Goal: Complete application form: Complete application form

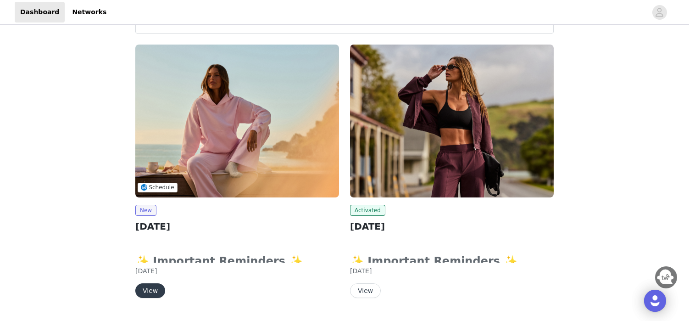
scroll to position [60, 0]
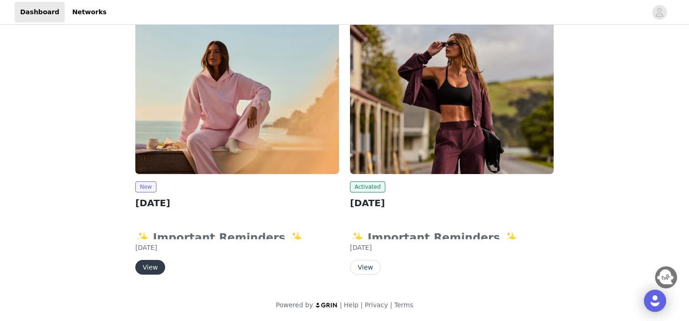
click at [144, 267] on button "View" at bounding box center [150, 267] width 30 height 15
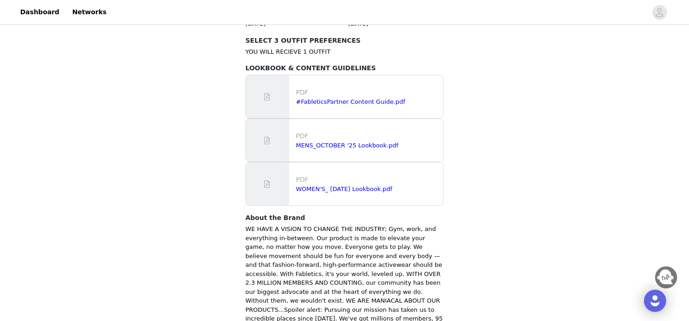
scroll to position [495, 0]
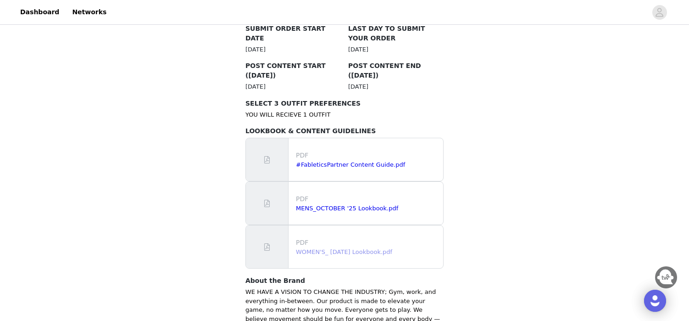
click at [369, 248] on link "WOMEN'S_ [DATE] Lookbook.pdf" at bounding box center [344, 251] width 96 height 7
click at [383, 161] on link "#FableticsPartner Content Guide.pdf" at bounding box center [350, 164] width 109 height 7
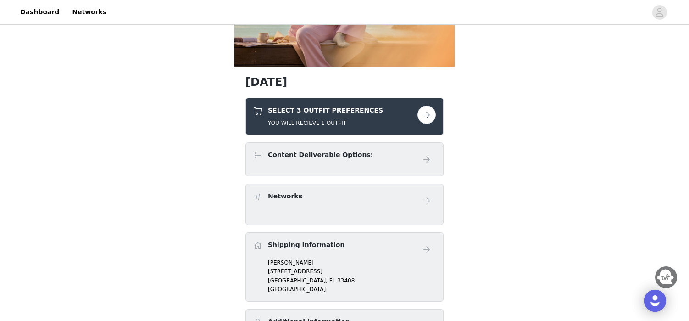
scroll to position [173, 0]
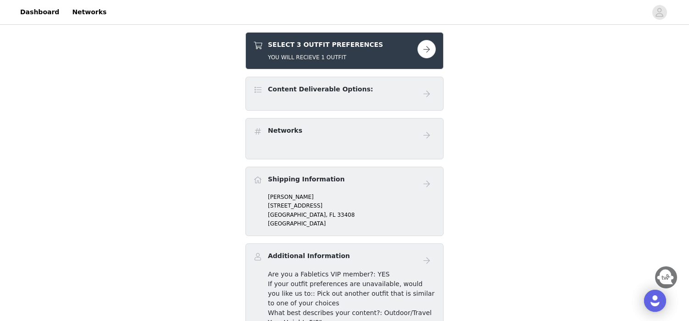
click at [421, 41] on link at bounding box center [427, 49] width 18 height 18
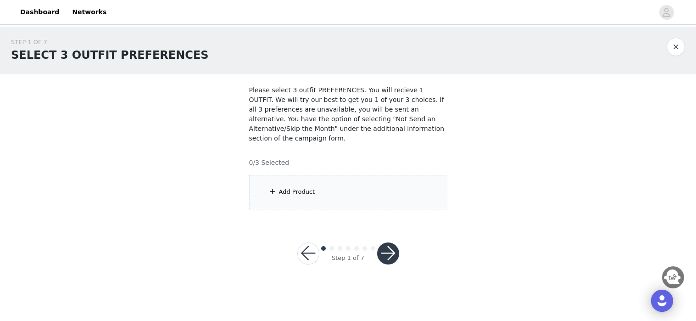
click at [406, 195] on div "Add Product" at bounding box center [348, 192] width 198 height 34
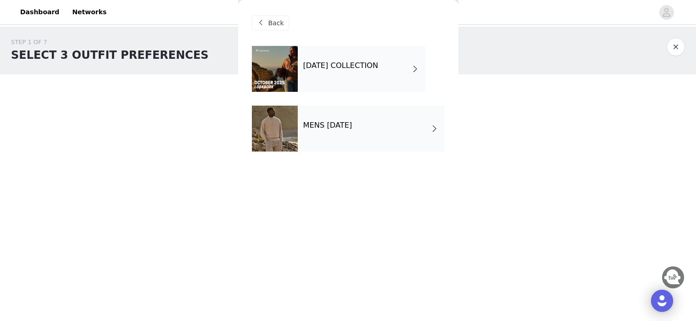
click at [379, 65] on h4 "[DATE] COLLECTION" at bounding box center [340, 66] width 75 height 8
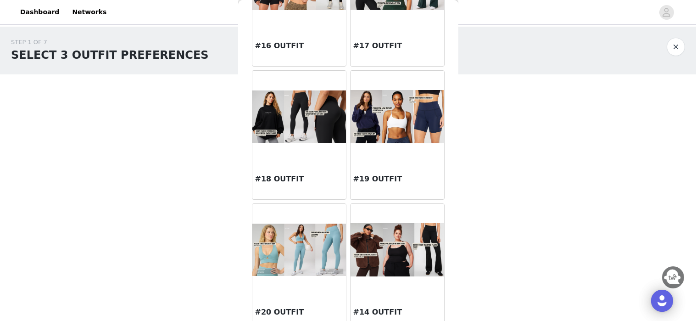
scroll to position [1054, 0]
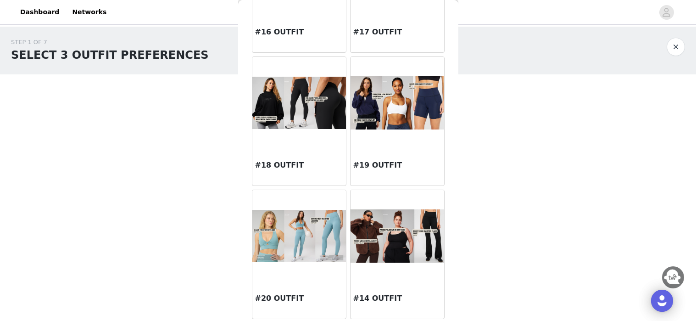
click at [369, 299] on h3 "#14 OUTFIT" at bounding box center [397, 298] width 88 height 11
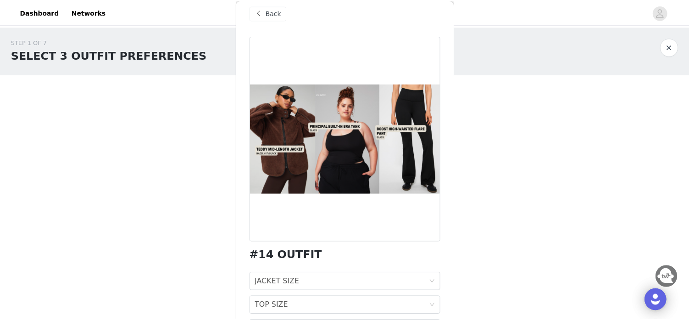
scroll to position [69, 0]
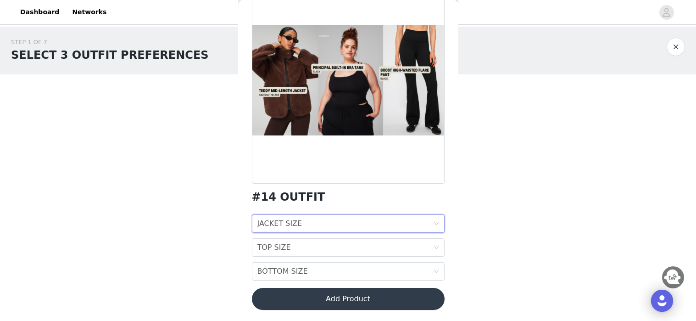
click at [331, 224] on div "JACKET SIZE JACKET SIZE" at bounding box center [345, 223] width 176 height 17
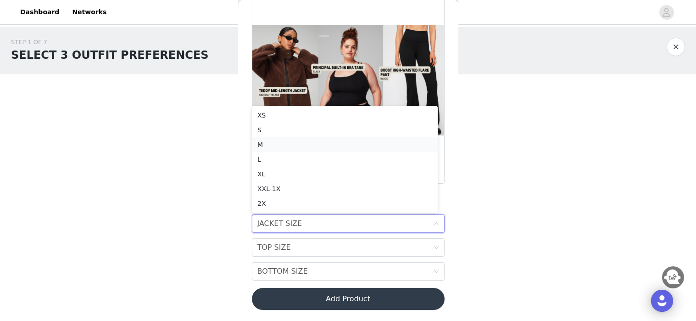
click at [265, 142] on div "M" at bounding box center [344, 145] width 175 height 10
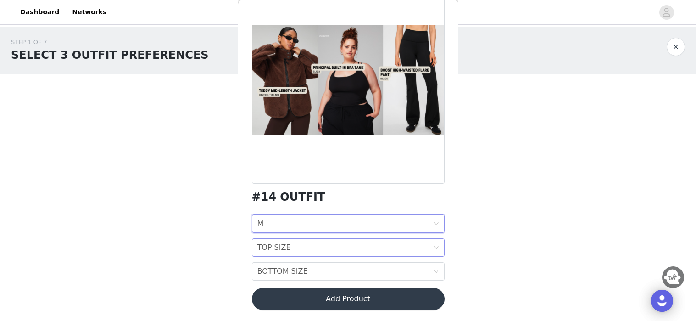
click at [308, 246] on div "TOP SIZE TOP SIZE" at bounding box center [345, 247] width 176 height 17
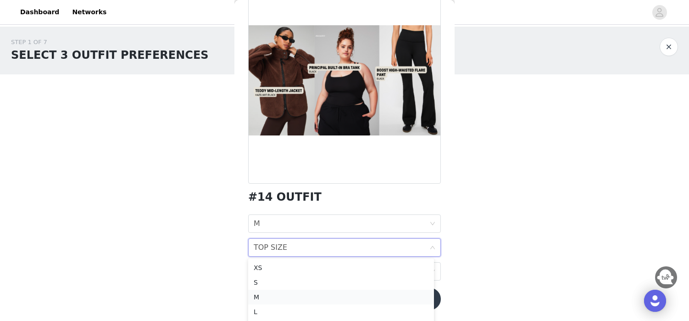
click at [270, 294] on div "M" at bounding box center [341, 297] width 175 height 10
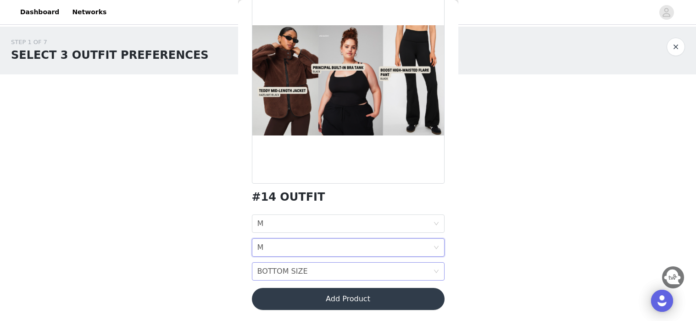
click at [332, 272] on div "BOTTOM SIZE BOTTOM SIZE" at bounding box center [345, 271] width 176 height 17
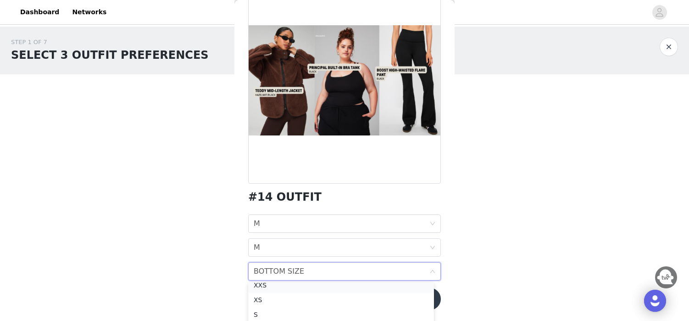
scroll to position [44, 0]
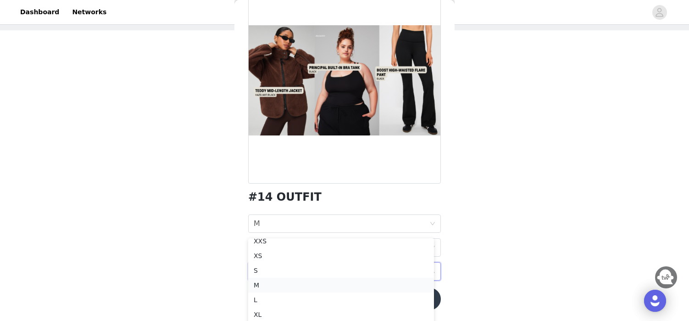
click at [263, 283] on div "M" at bounding box center [341, 285] width 175 height 10
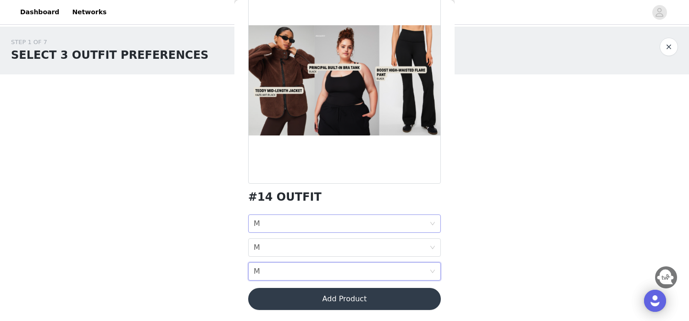
scroll to position [0, 0]
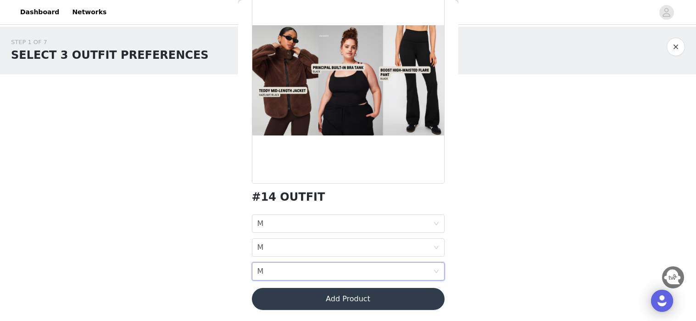
click at [387, 299] on button "Add Product" at bounding box center [348, 299] width 193 height 22
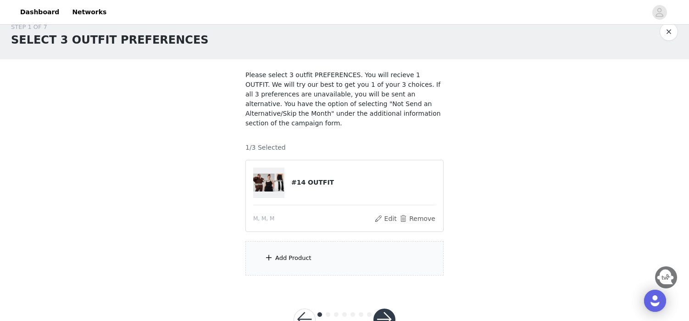
scroll to position [46, 0]
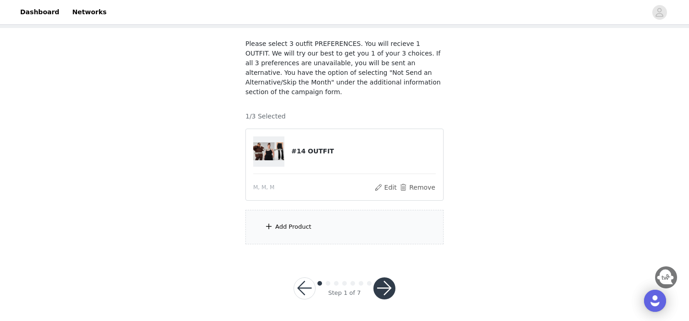
click at [291, 227] on div "Add Product" at bounding box center [293, 226] width 36 height 9
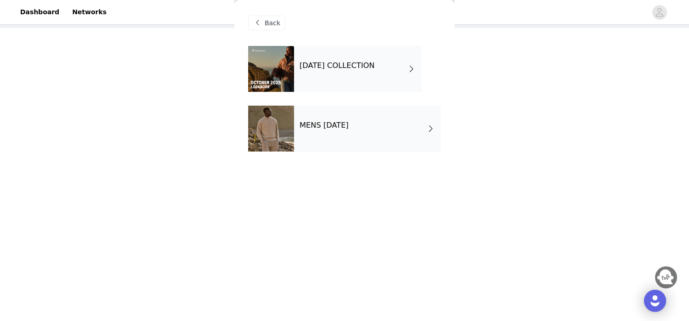
click at [354, 69] on h4 "[DATE] COLLECTION" at bounding box center [337, 66] width 75 height 8
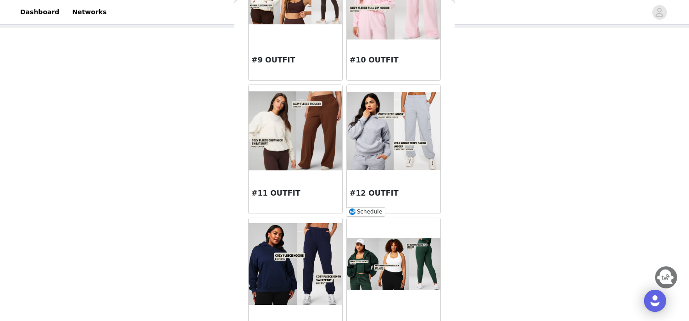
scroll to position [715, 0]
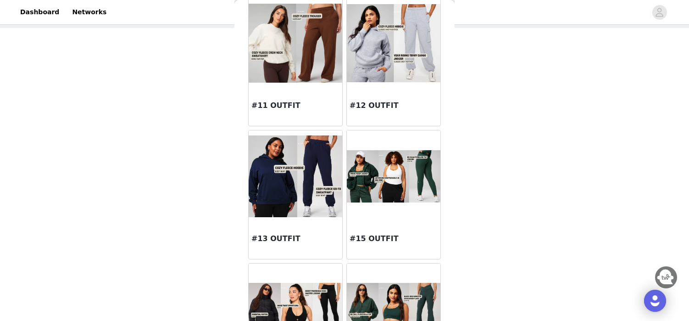
click at [395, 200] on img at bounding box center [394, 176] width 94 height 53
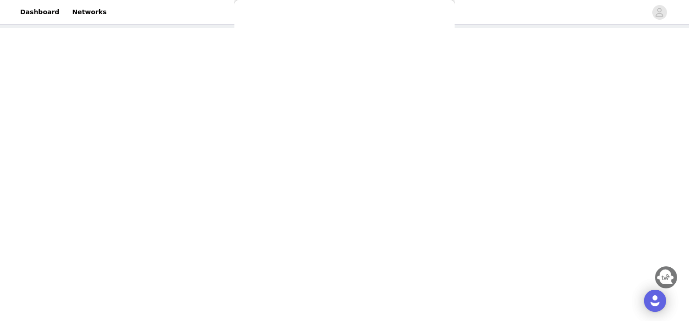
scroll to position [0, 0]
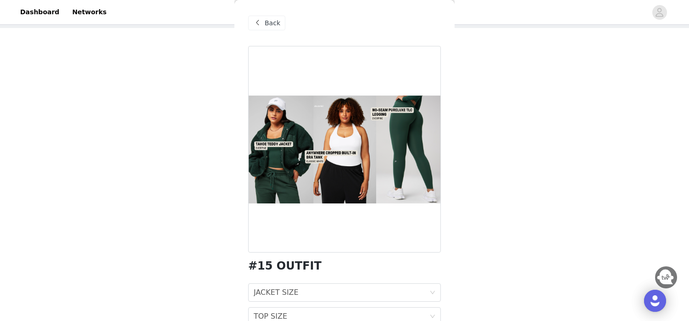
click at [268, 22] on span "Back" at bounding box center [273, 23] width 16 height 10
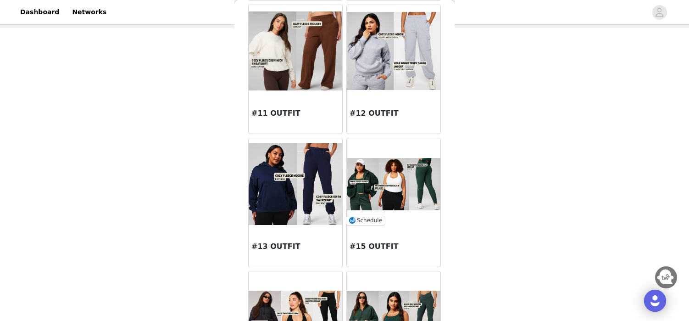
scroll to position [860, 0]
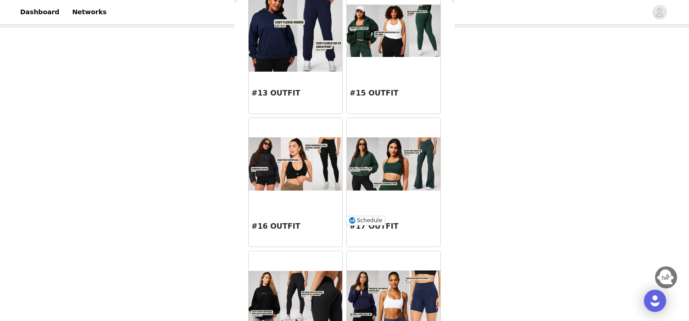
click at [392, 176] on img at bounding box center [394, 163] width 94 height 53
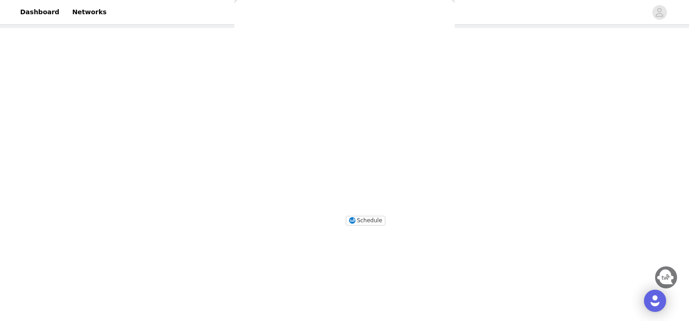
scroll to position [0, 0]
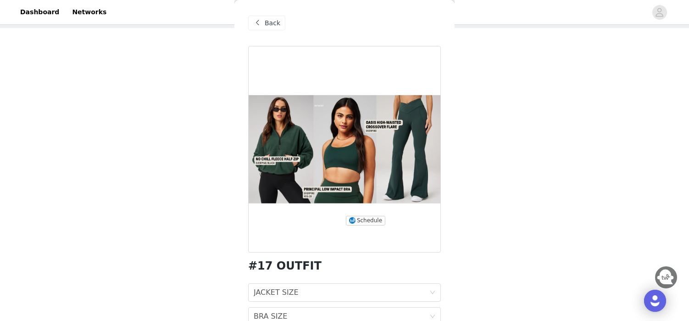
click at [277, 21] on span "Back" at bounding box center [273, 23] width 16 height 10
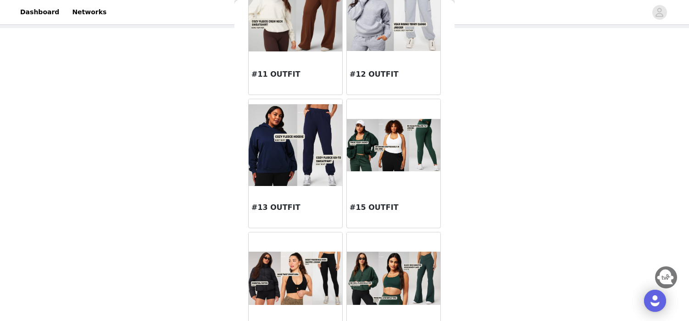
scroll to position [717, 0]
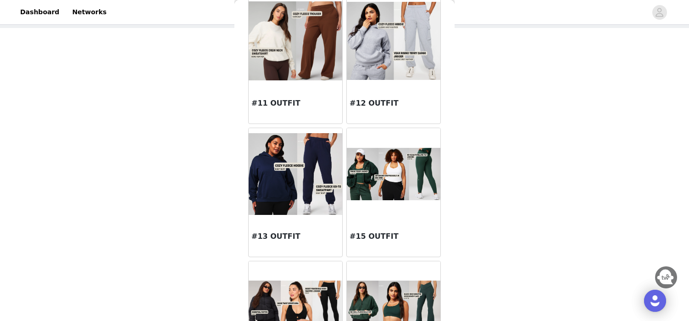
click at [381, 168] on img at bounding box center [394, 174] width 94 height 53
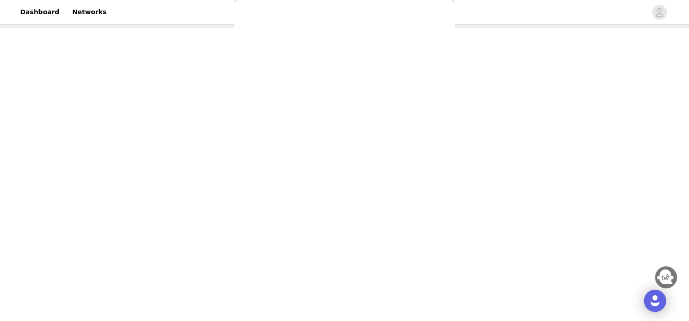
scroll to position [69, 0]
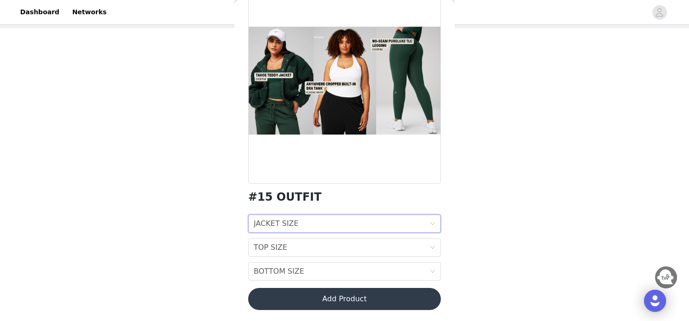
click at [316, 218] on div "JACKET SIZE JACKET SIZE" at bounding box center [342, 223] width 176 height 17
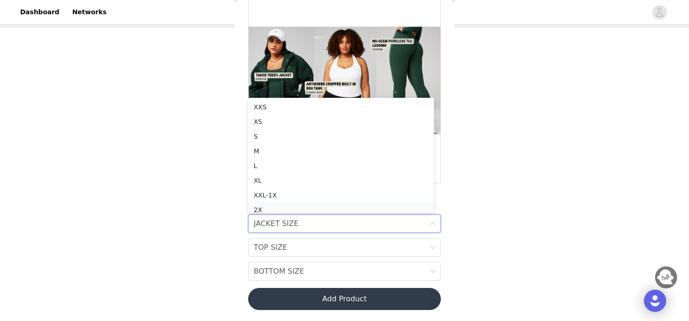
scroll to position [5, 0]
click at [270, 140] on li "M" at bounding box center [341, 146] width 186 height 15
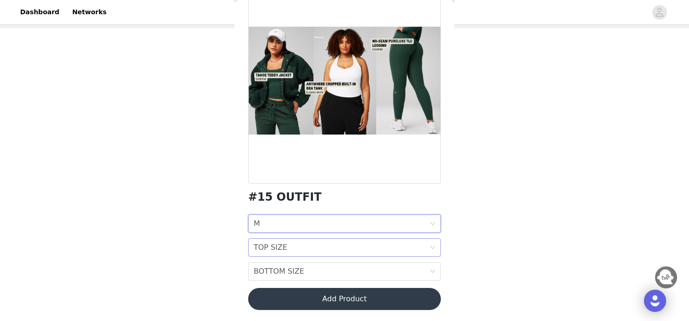
click at [317, 243] on div "TOP SIZE TOP SIZE" at bounding box center [342, 247] width 176 height 17
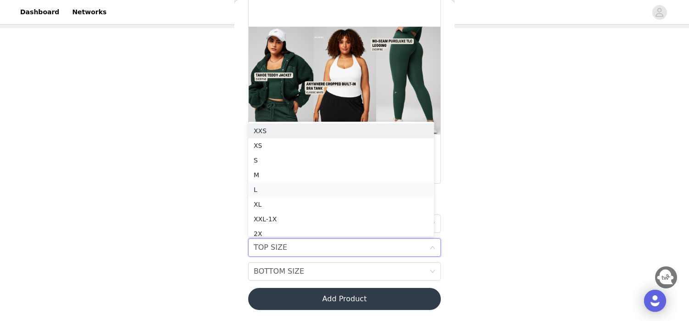
scroll to position [2, 0]
click at [281, 172] on div "M" at bounding box center [341, 173] width 175 height 10
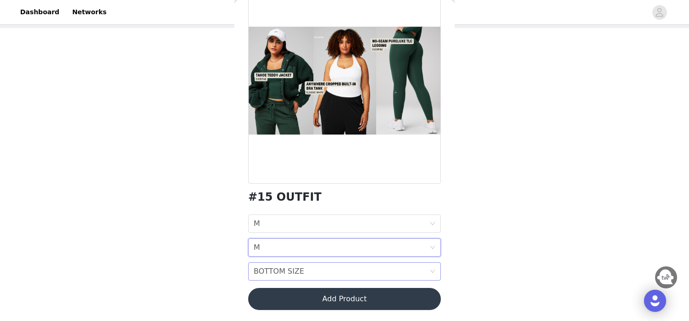
click at [330, 267] on div "BOTTOM SIZE BOTTOM SIZE" at bounding box center [342, 271] width 176 height 17
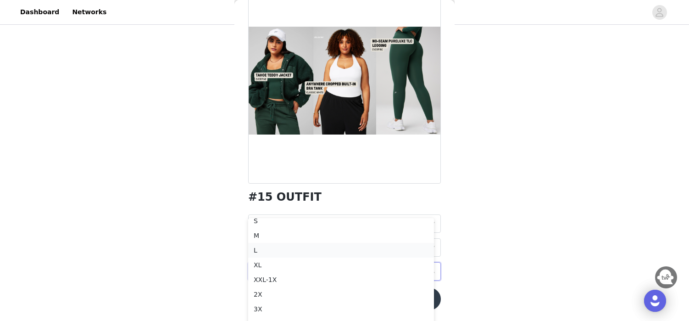
scroll to position [123, 0]
click at [264, 221] on div "M" at bounding box center [341, 223] width 175 height 10
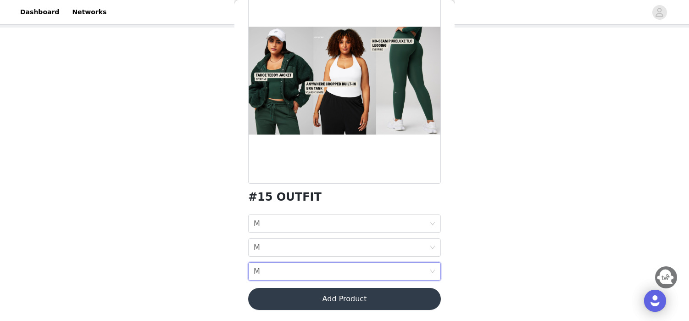
scroll to position [46, 0]
click at [389, 297] on button "Add Product" at bounding box center [344, 299] width 193 height 22
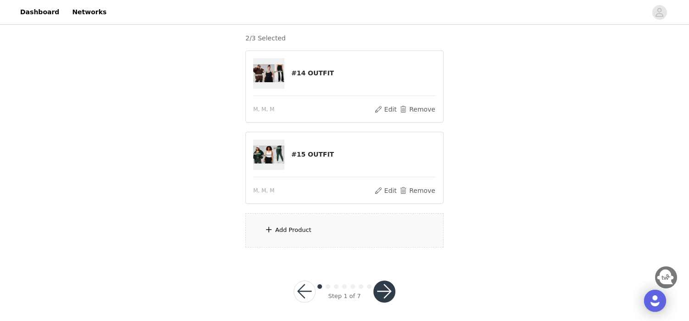
scroll to position [128, 0]
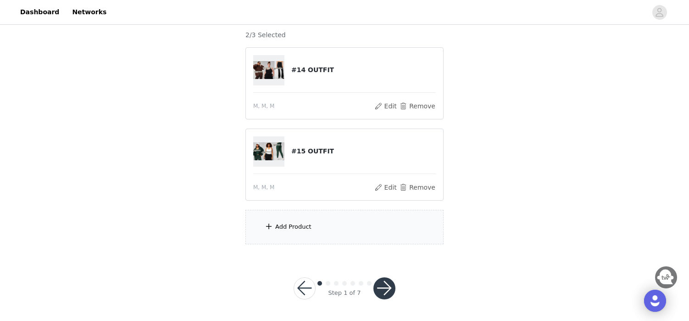
click at [321, 229] on div "Add Product" at bounding box center [345, 227] width 198 height 34
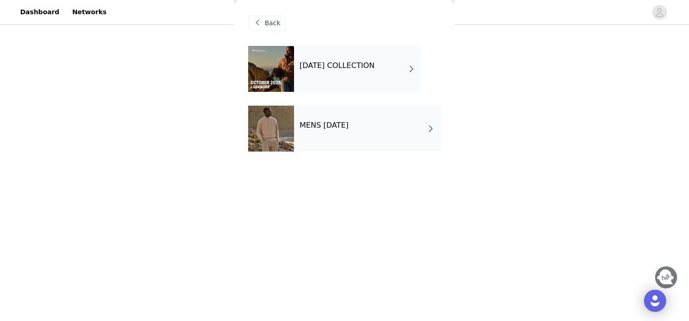
click at [364, 71] on div "[DATE] COLLECTION" at bounding box center [358, 69] width 128 height 46
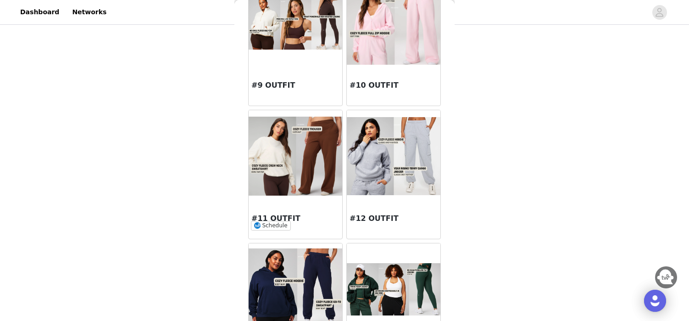
scroll to position [600, 0]
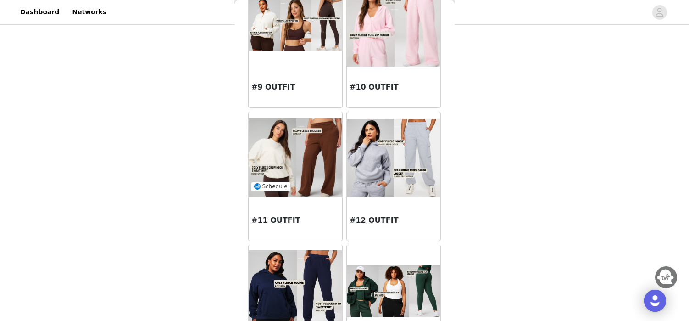
click at [312, 168] on img at bounding box center [296, 157] width 94 height 79
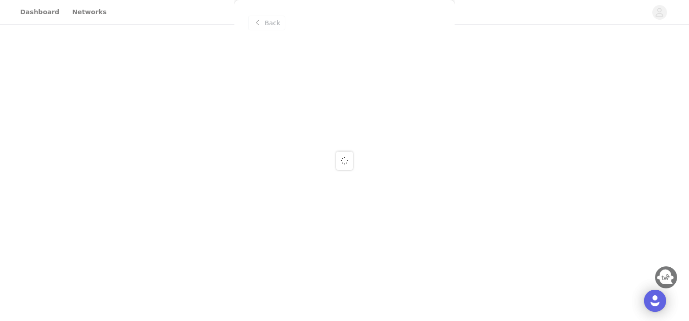
scroll to position [0, 0]
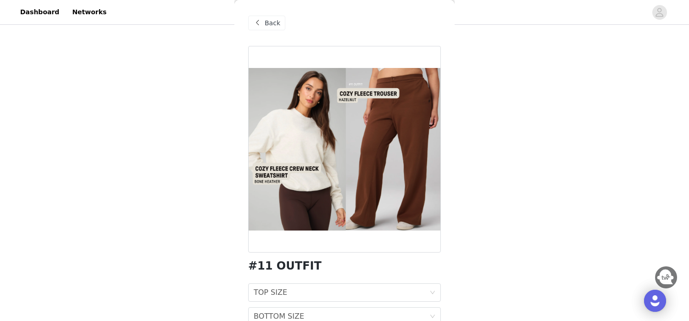
click at [274, 24] on span "Back" at bounding box center [273, 23] width 16 height 10
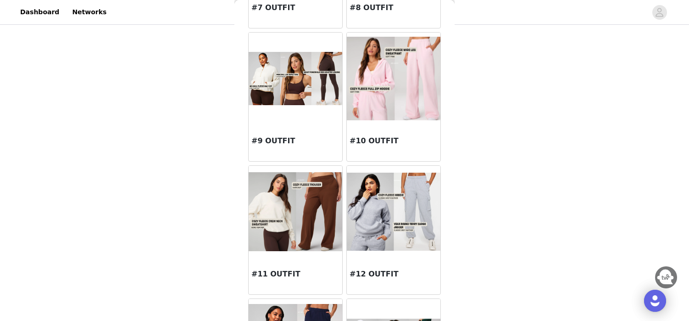
scroll to position [535, 0]
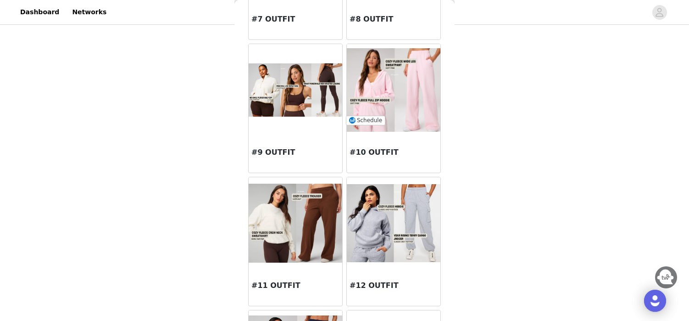
click at [404, 107] on img at bounding box center [394, 89] width 94 height 83
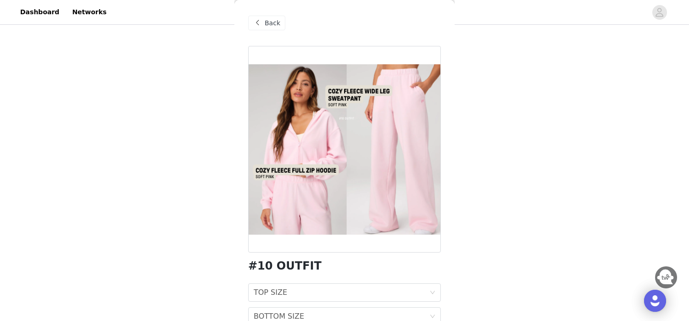
scroll to position [10, 0]
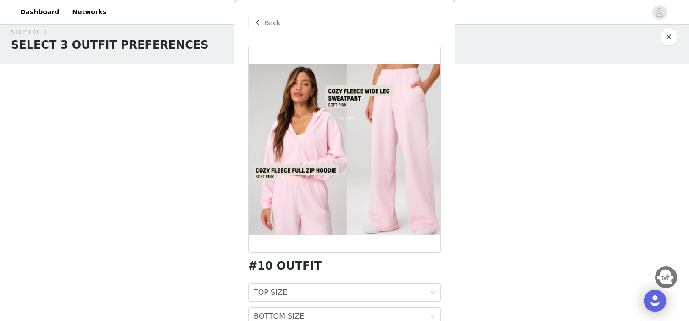
click at [268, 20] on span "Back" at bounding box center [273, 23] width 16 height 10
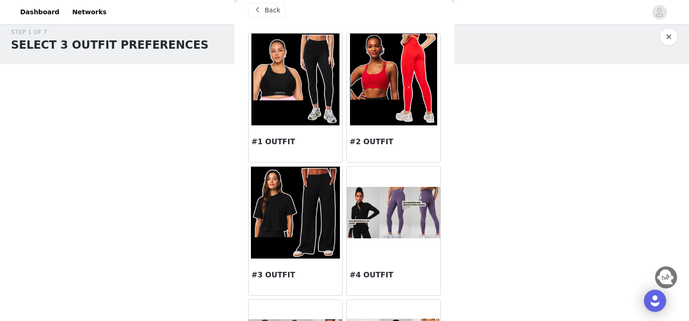
scroll to position [83, 0]
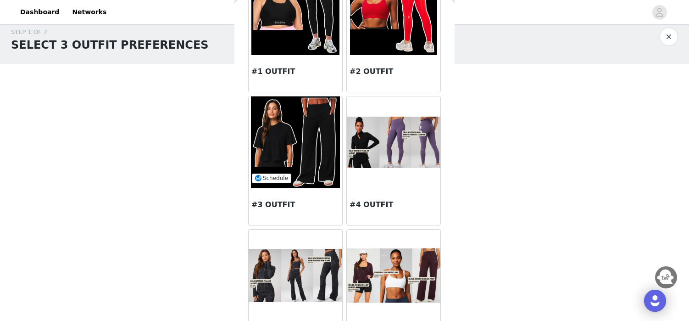
click at [294, 153] on img at bounding box center [295, 142] width 89 height 92
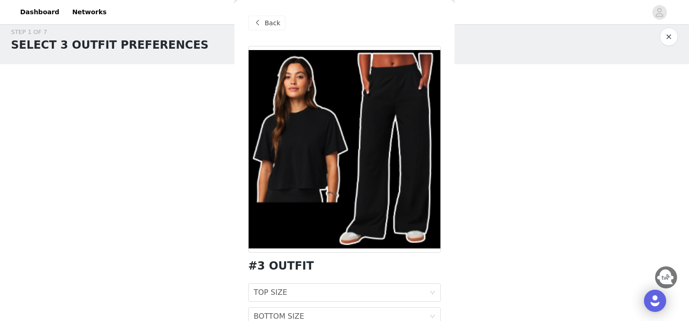
scroll to position [0, 0]
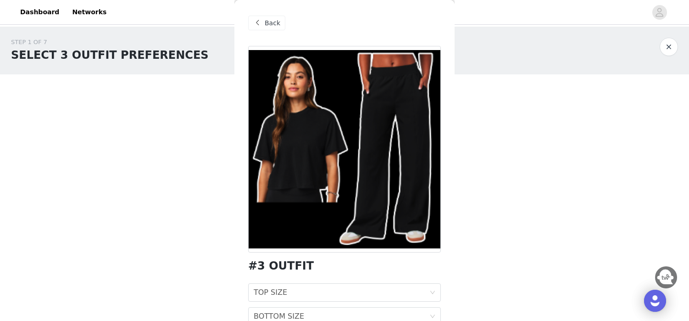
click at [258, 21] on span at bounding box center [257, 22] width 11 height 11
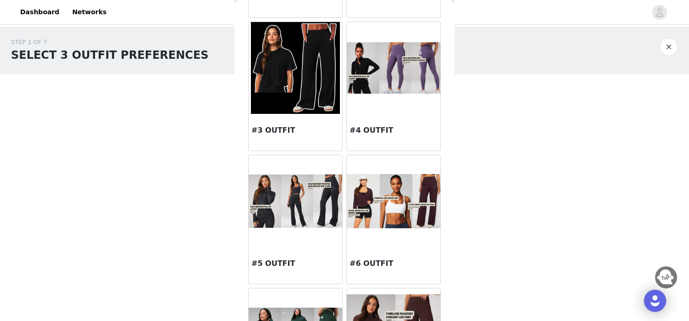
scroll to position [159, 0]
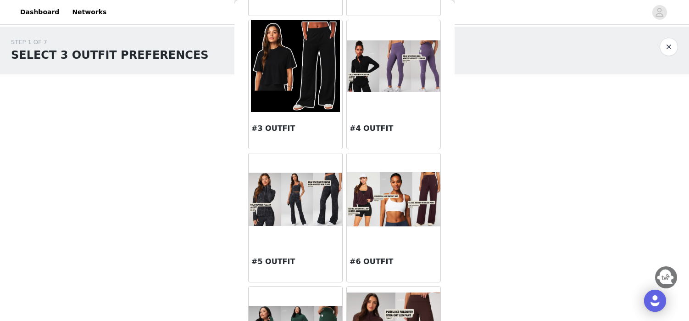
click at [392, 185] on img at bounding box center [394, 199] width 94 height 54
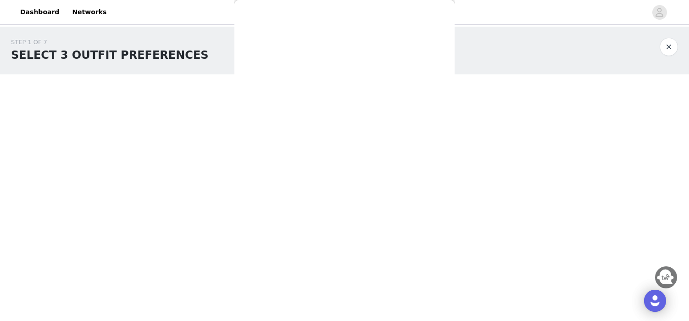
scroll to position [0, 0]
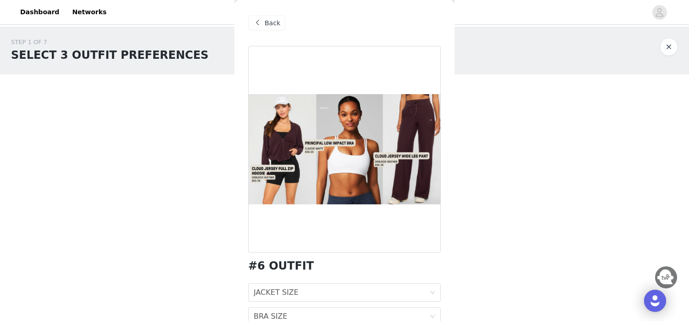
click at [255, 21] on span at bounding box center [257, 22] width 11 height 11
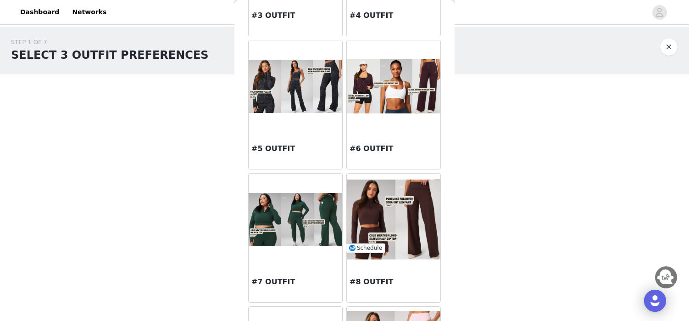
scroll to position [274, 0]
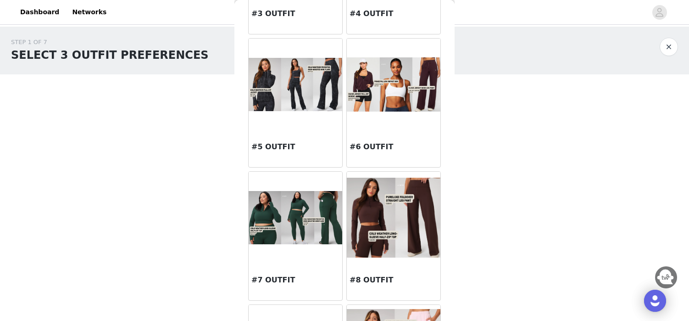
click at [293, 207] on img at bounding box center [296, 217] width 94 height 53
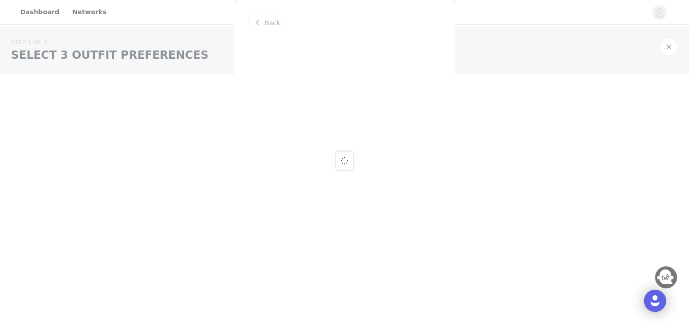
scroll to position [0, 0]
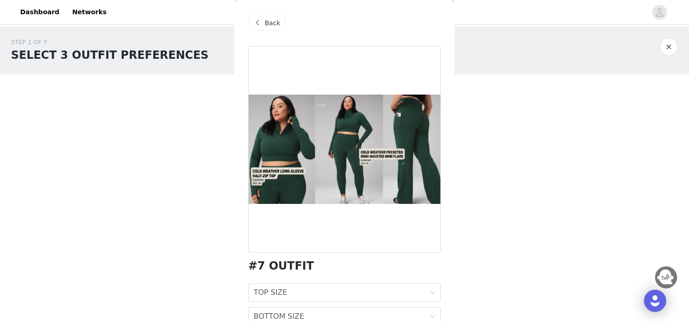
click at [258, 24] on span at bounding box center [257, 22] width 11 height 11
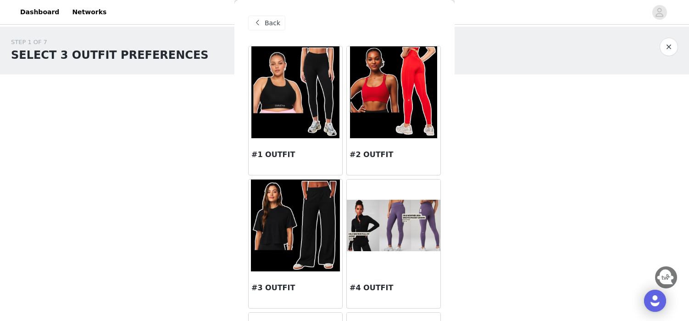
scroll to position [2, 0]
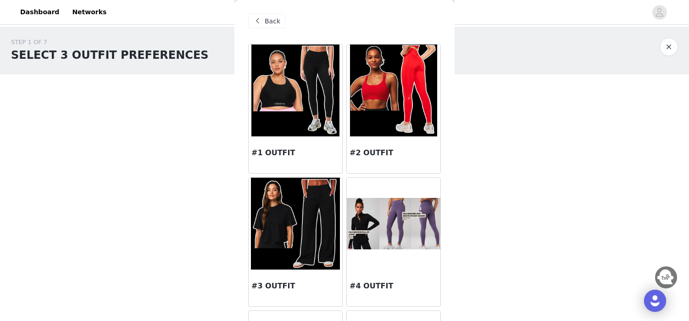
click at [376, 211] on img at bounding box center [394, 224] width 94 height 52
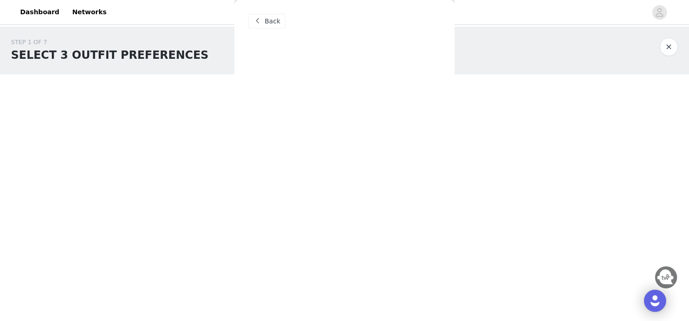
scroll to position [0, 0]
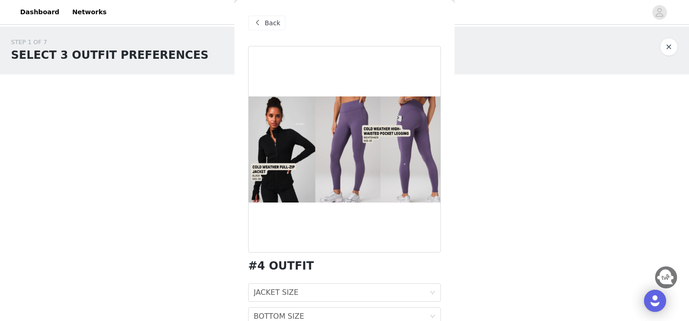
click at [253, 19] on span at bounding box center [257, 22] width 11 height 11
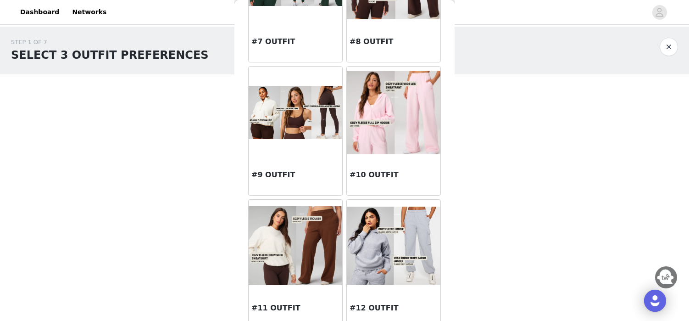
scroll to position [514, 0]
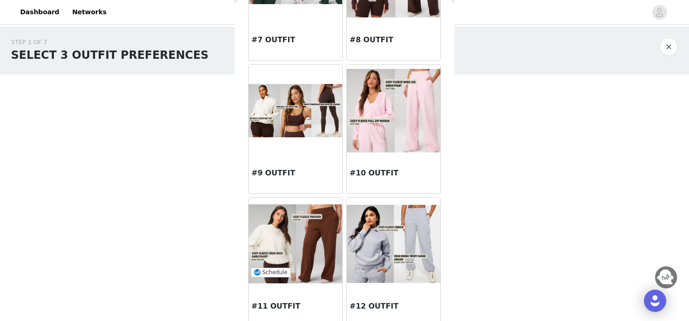
click at [303, 249] on img at bounding box center [296, 243] width 94 height 79
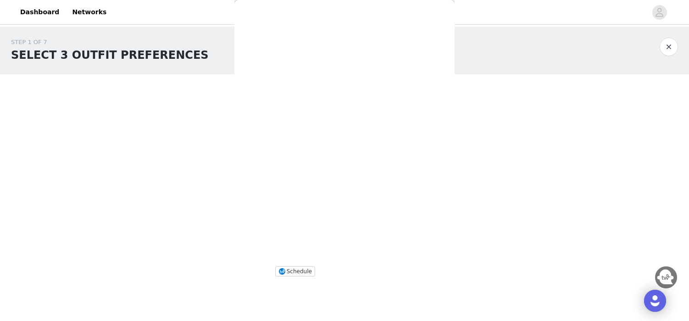
scroll to position [45, 0]
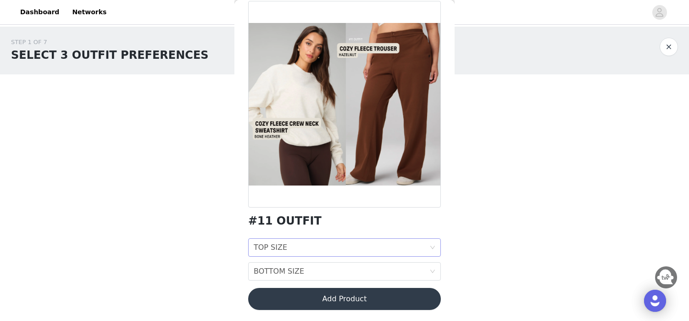
click at [308, 245] on div "TOP SIZE TOP SIZE" at bounding box center [342, 247] width 176 height 17
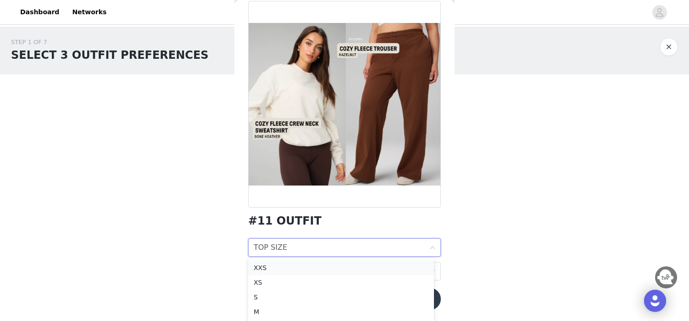
scroll to position [14, 0]
click at [264, 295] on div "M" at bounding box center [341, 298] width 175 height 10
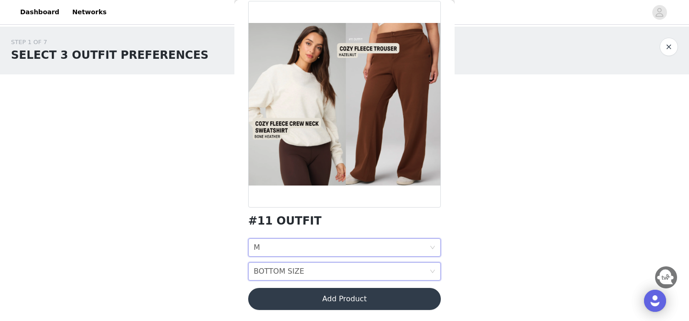
click at [317, 273] on div "BOTTOM SIZE BOTTOM SIZE" at bounding box center [342, 271] width 176 height 17
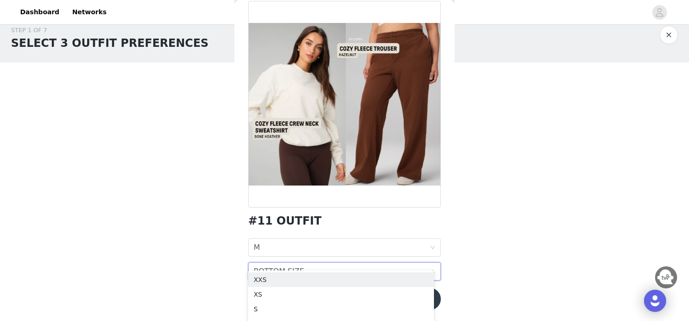
scroll to position [59, 0]
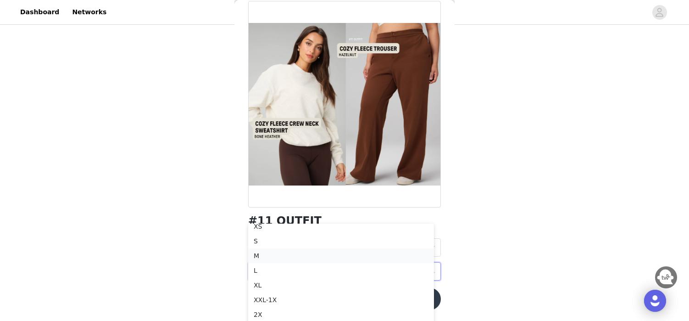
click at [259, 256] on div "M" at bounding box center [341, 256] width 175 height 10
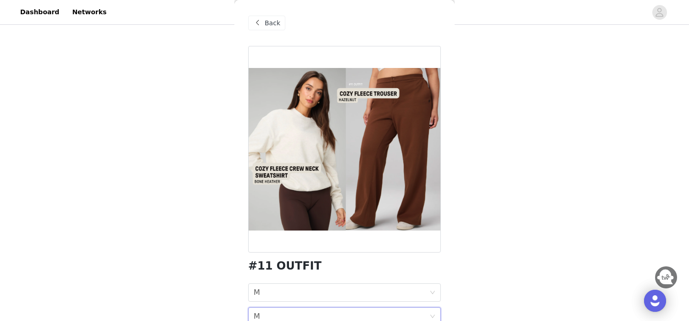
scroll to position [0, 0]
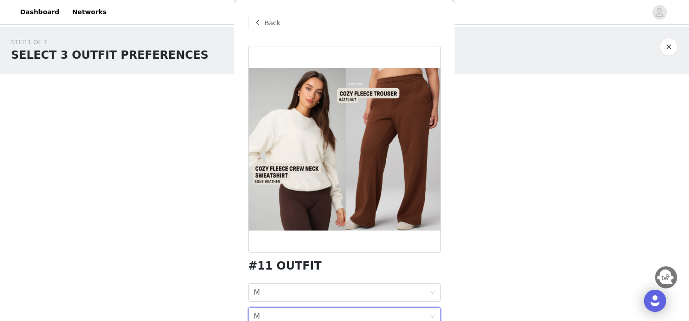
click at [260, 24] on span at bounding box center [257, 22] width 11 height 11
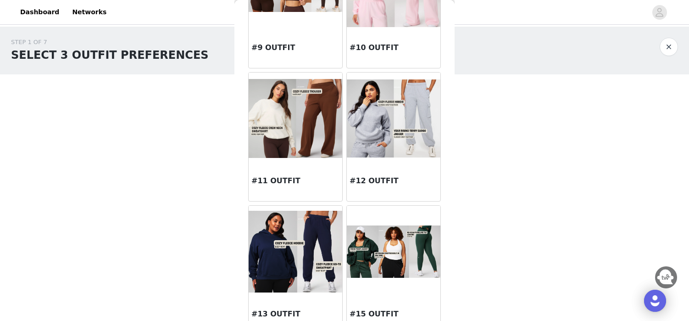
scroll to position [570, 0]
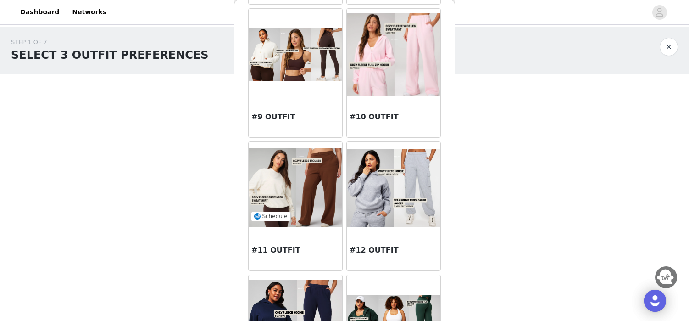
click at [296, 198] on img at bounding box center [296, 187] width 94 height 79
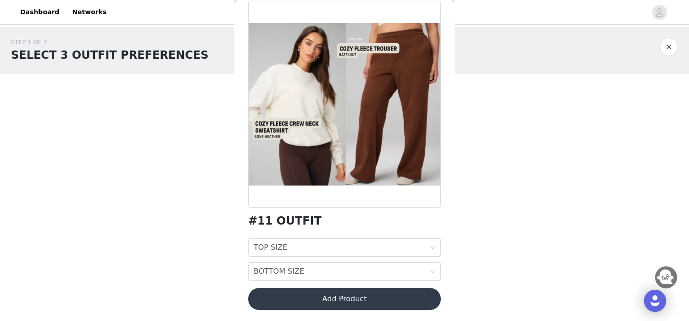
scroll to position [52, 0]
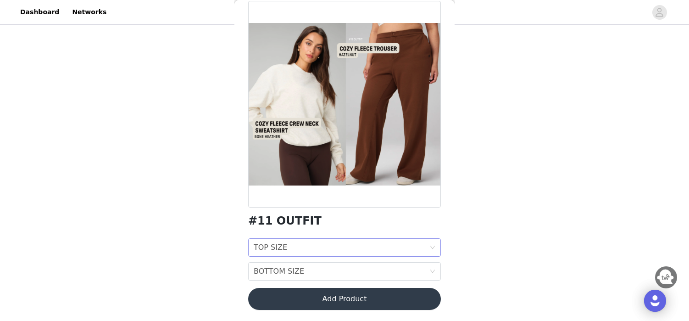
click at [290, 242] on div "TOP SIZE TOP SIZE" at bounding box center [342, 247] width 176 height 17
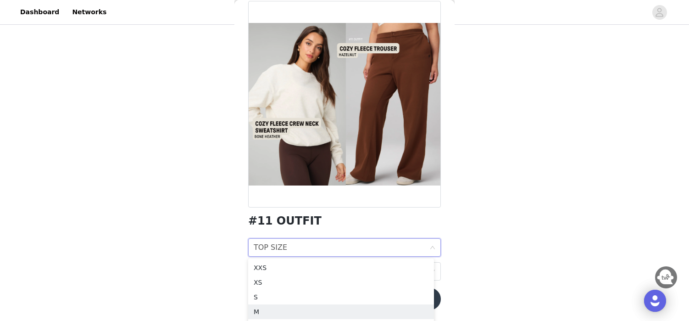
click at [265, 309] on div "M" at bounding box center [341, 312] width 175 height 10
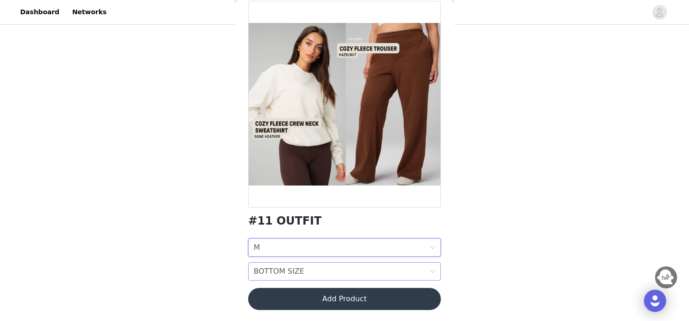
scroll to position [60, 0]
click at [319, 274] on div "BOTTOM SIZE BOTTOM SIZE" at bounding box center [342, 271] width 176 height 17
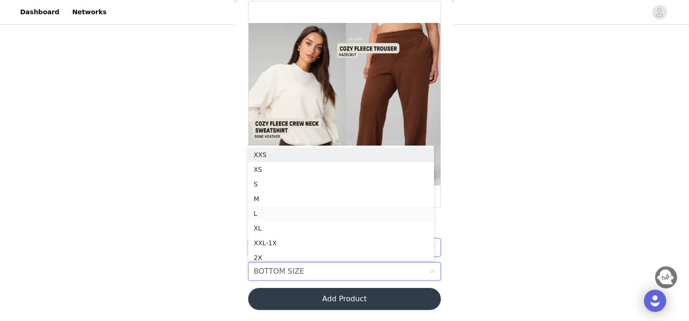
scroll to position [4, 0]
click at [264, 196] on div "M" at bounding box center [341, 195] width 175 height 10
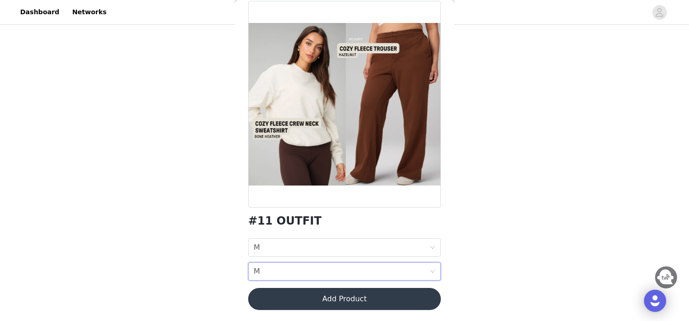
click at [363, 297] on button "Add Product" at bounding box center [344, 299] width 193 height 22
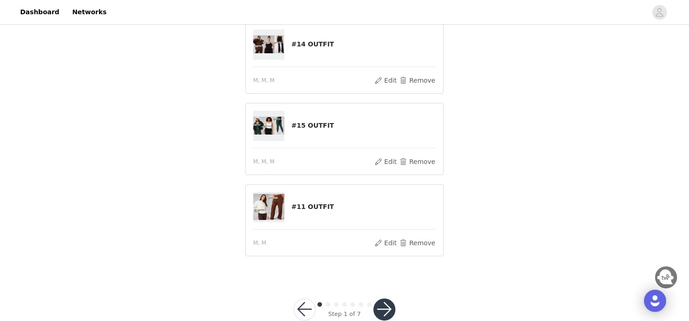
scroll to position [150, 0]
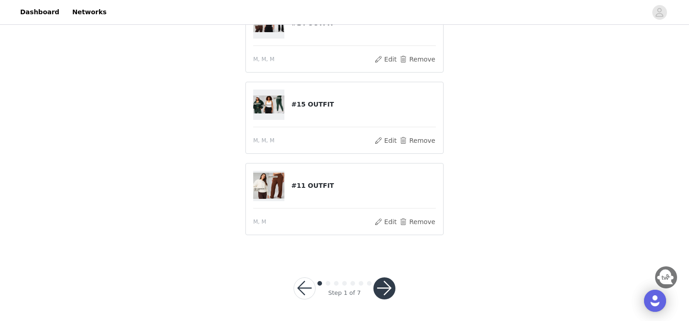
click at [389, 287] on button "button" at bounding box center [385, 288] width 22 height 22
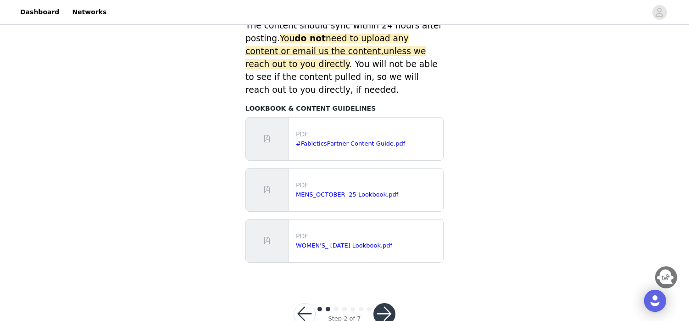
scroll to position [447, 0]
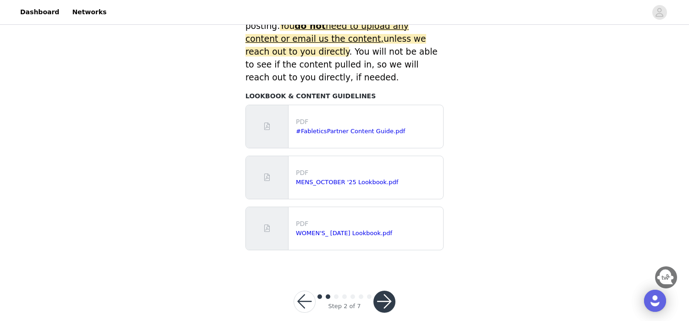
click at [381, 291] on button "button" at bounding box center [385, 302] width 22 height 22
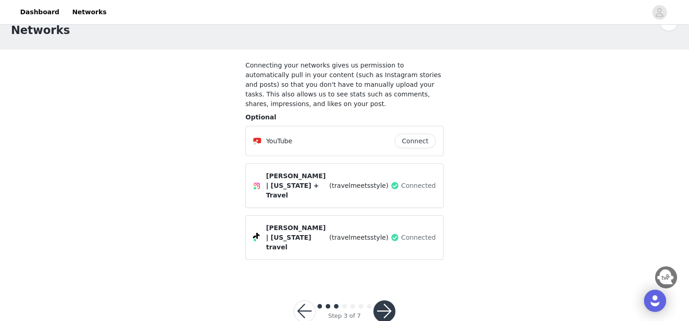
scroll to position [28, 0]
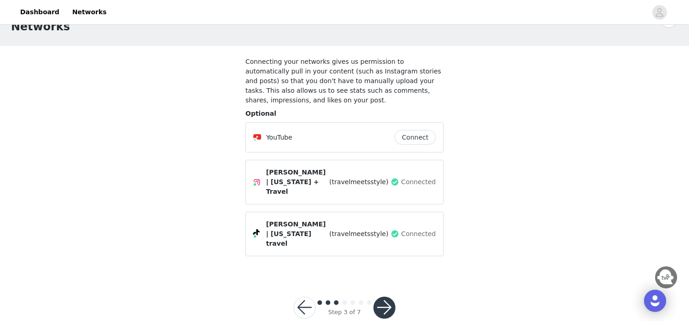
click at [387, 296] on button "button" at bounding box center [385, 307] width 22 height 22
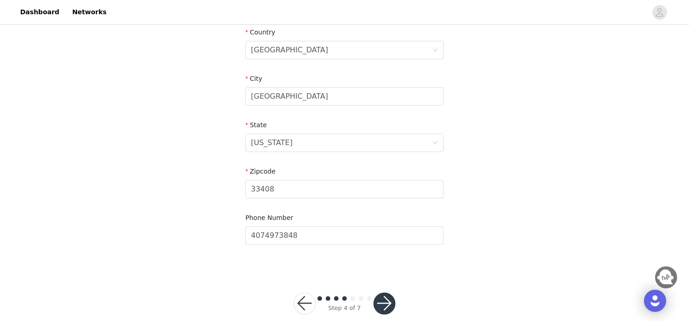
scroll to position [305, 0]
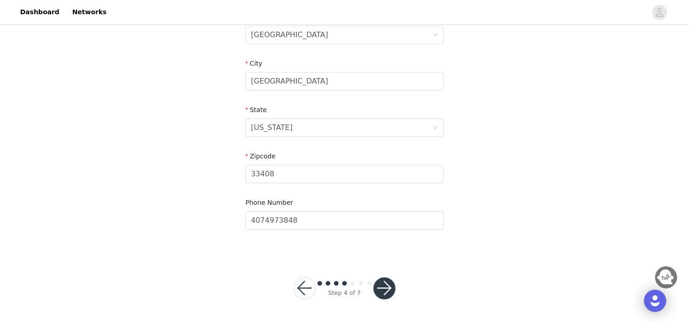
click at [385, 286] on button "button" at bounding box center [385, 288] width 22 height 22
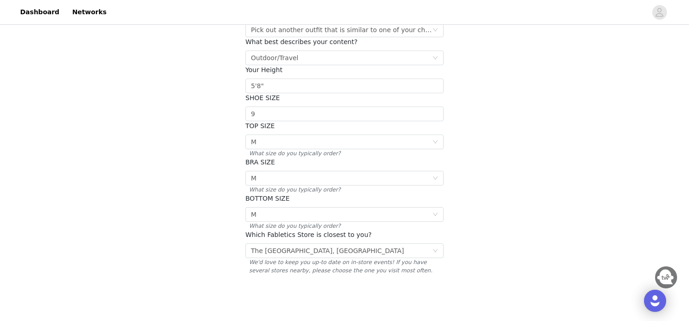
scroll to position [162, 0]
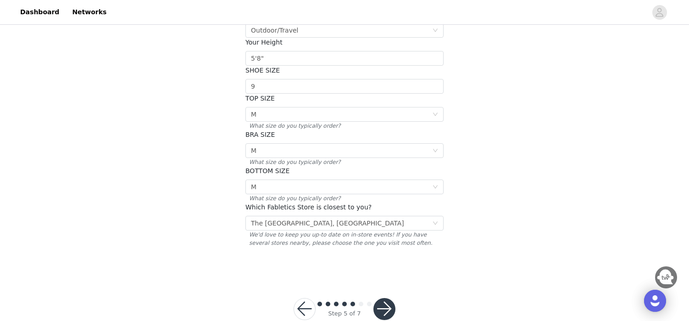
click at [391, 300] on button "button" at bounding box center [385, 309] width 22 height 22
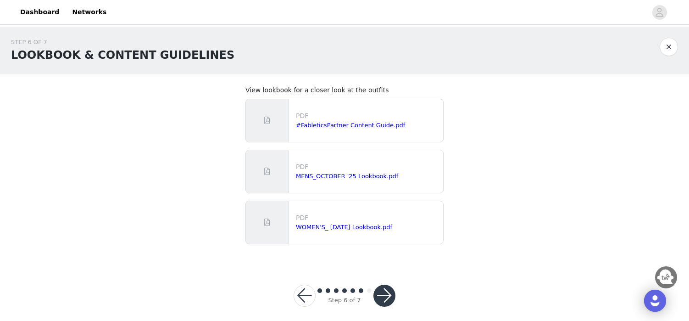
click at [387, 294] on button "button" at bounding box center [385, 296] width 22 height 22
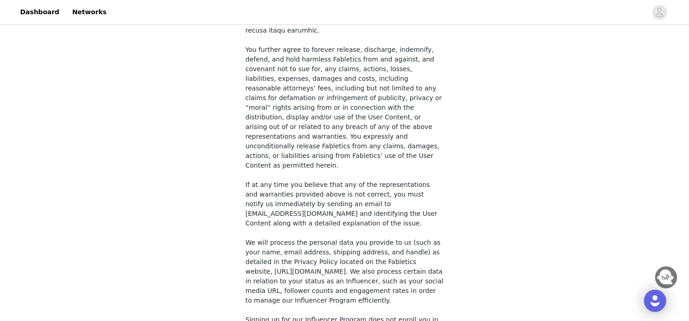
scroll to position [720, 0]
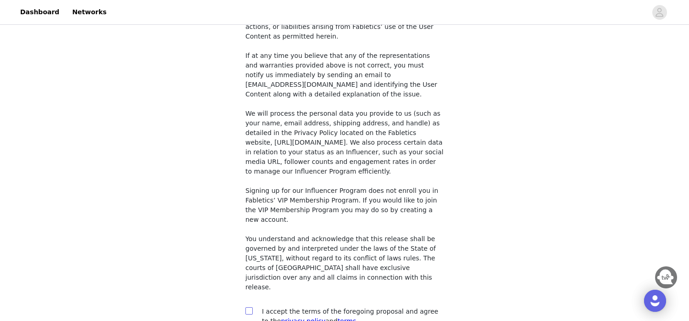
click at [248, 307] on input "checkbox" at bounding box center [249, 310] width 6 height 6
checkbox input "true"
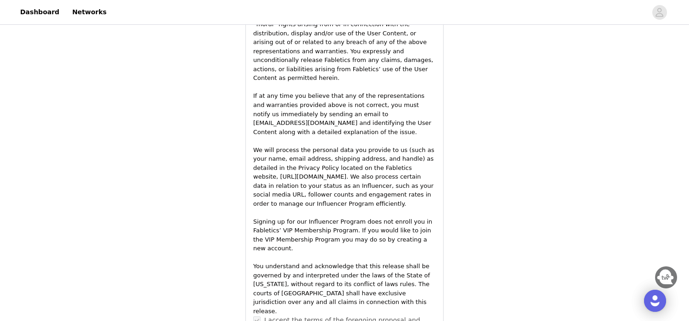
scroll to position [1379, 0]
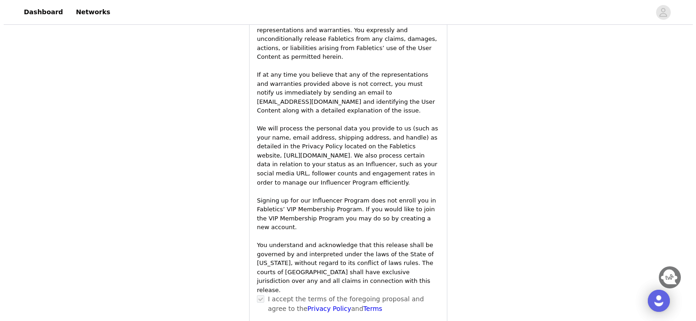
scroll to position [0, 0]
